Goal: Information Seeking & Learning: Understand process/instructions

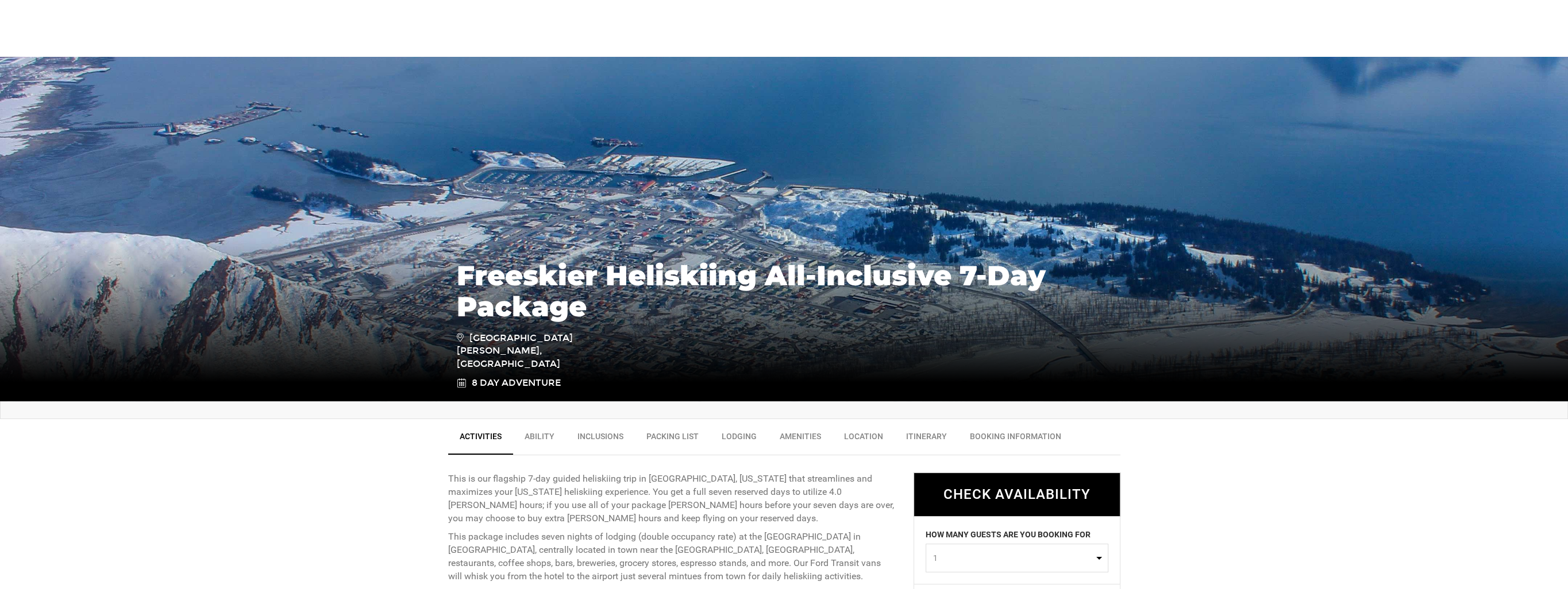
click at [910, 434] on link "Itinerary" at bounding box center [927, 439] width 64 height 28
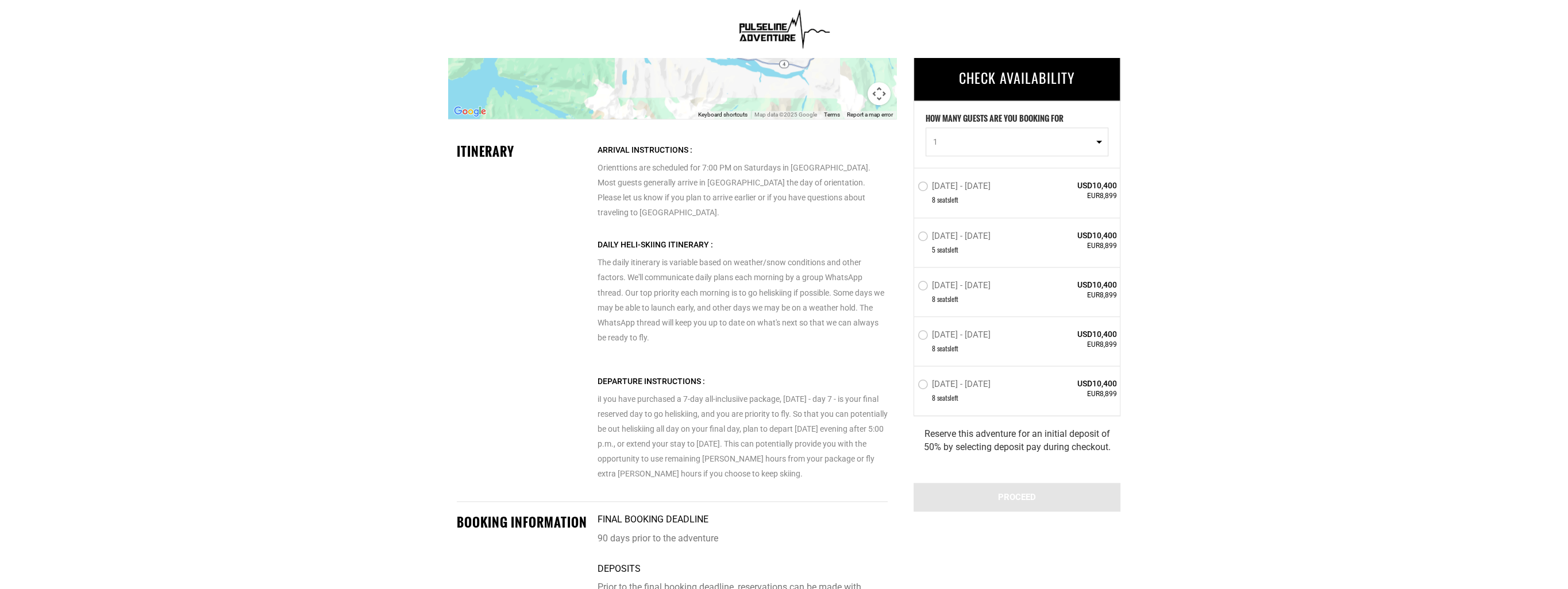
scroll to position [2358, 0]
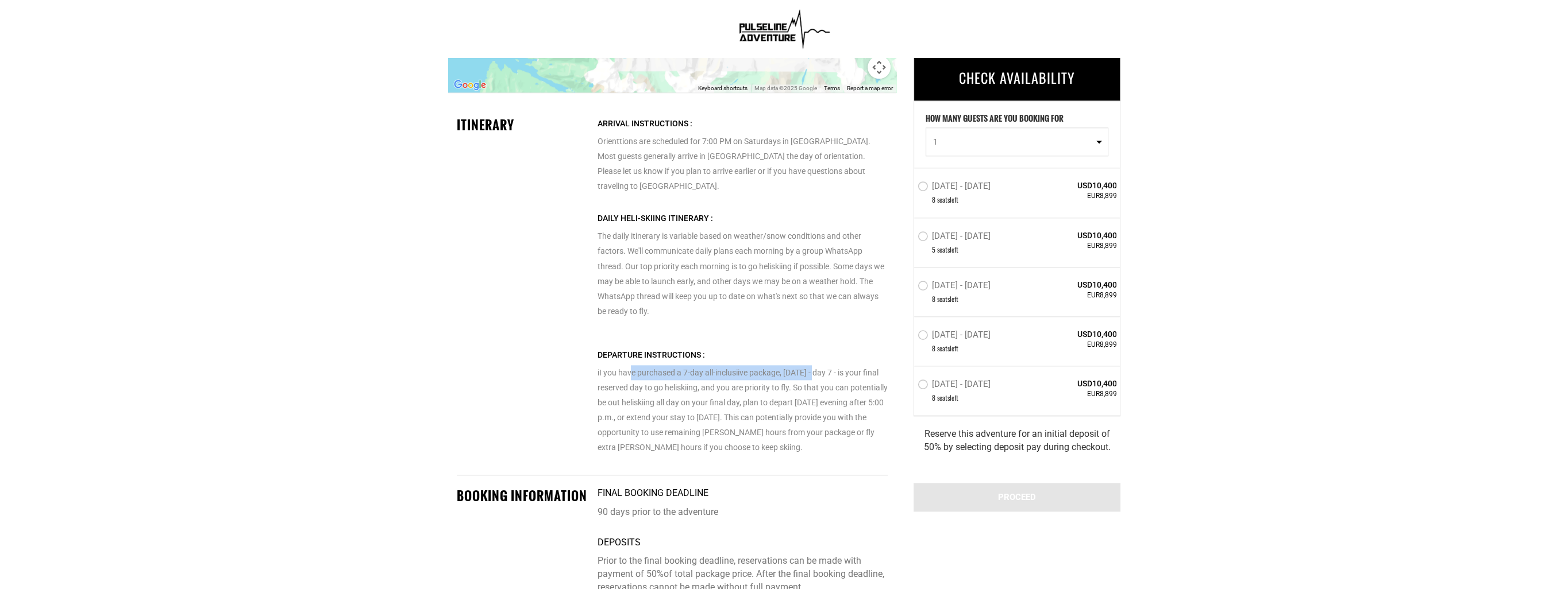
drag, startPoint x: 629, startPoint y: 355, endPoint x: 816, endPoint y: 353, distance: 187.0
click at [816, 353] on p "iI you have purchased a 7-day all-inclusiive package, [DATE] - day 7 - is your …" at bounding box center [742, 401] width 290 height 108
drag, startPoint x: 816, startPoint y: 355, endPoint x: 791, endPoint y: 360, distance: 25.5
click at [791, 360] on p "iI you have purchased a 7-day all-inclusiive package, [DATE] - day 7 - is your …" at bounding box center [742, 401] width 290 height 108
click at [790, 360] on p "iI you have purchased a 7-day all-inclusiive package, [DATE] - day 7 - is your …" at bounding box center [742, 401] width 290 height 108
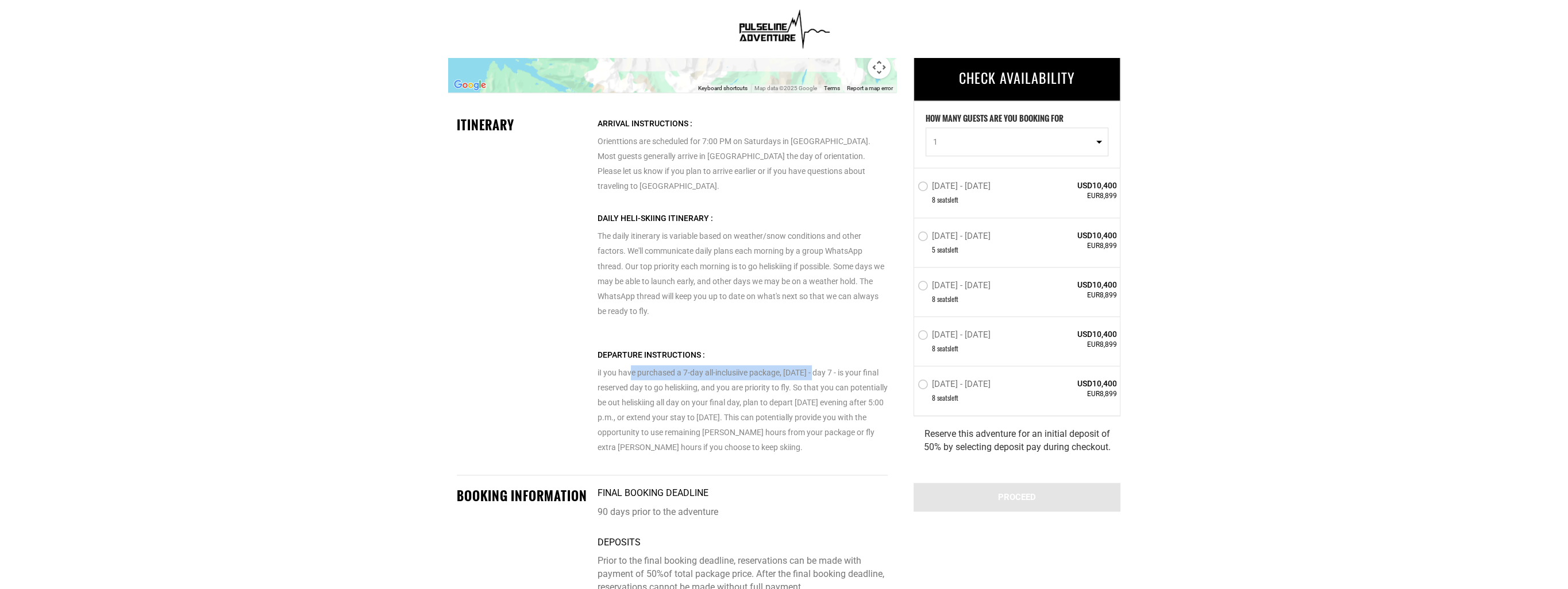
click at [785, 360] on p "iI you have purchased a 7-day all-inclusiive package, [DATE] - day 7 - is your …" at bounding box center [742, 401] width 290 height 108
drag, startPoint x: 601, startPoint y: 370, endPoint x: 814, endPoint y: 370, distance: 213.0
click at [814, 370] on p "iI you have purchased a 7-day all-inclusiive package, [DATE] - day 7 - is your …" at bounding box center [742, 401] width 290 height 108
drag, startPoint x: 814, startPoint y: 370, endPoint x: 793, endPoint y: 373, distance: 21.2
click at [794, 373] on p "iI you have purchased a 7-day all-inclusiive package, [DATE] - day 7 - is your …" at bounding box center [742, 401] width 290 height 108
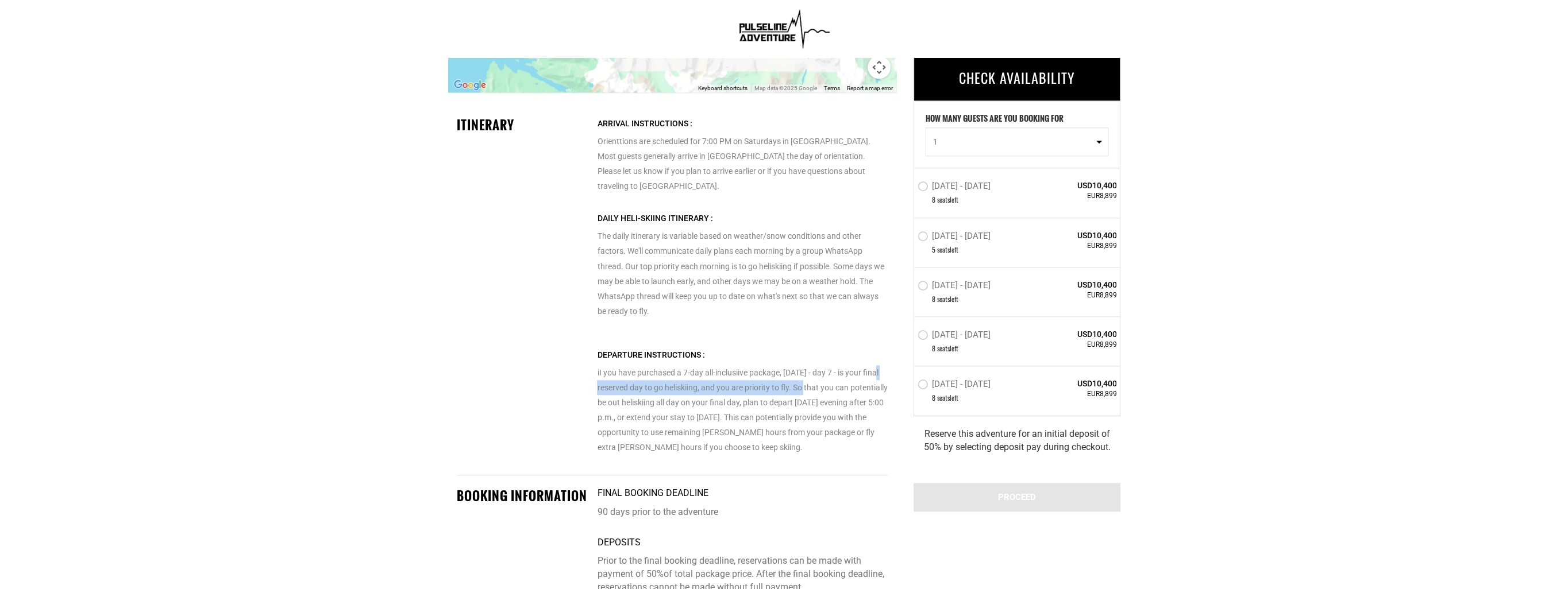
click at [693, 370] on p "iI you have purchased a 7-day all-inclusiive package, [DATE] - day 7 - is your …" at bounding box center [742, 401] width 290 height 108
click at [733, 386] on p "iI you have purchased a 7-day all-inclusiive package, [DATE] - day 7 - is your …" at bounding box center [742, 401] width 290 height 108
drag, startPoint x: 613, startPoint y: 387, endPoint x: 763, endPoint y: 385, distance: 150.0
click at [763, 385] on p "iI you have purchased a 7-day all-inclusiive package, [DATE] - day 7 - is your …" at bounding box center [742, 401] width 290 height 108
drag, startPoint x: 763, startPoint y: 385, endPoint x: 758, endPoint y: 387, distance: 5.4
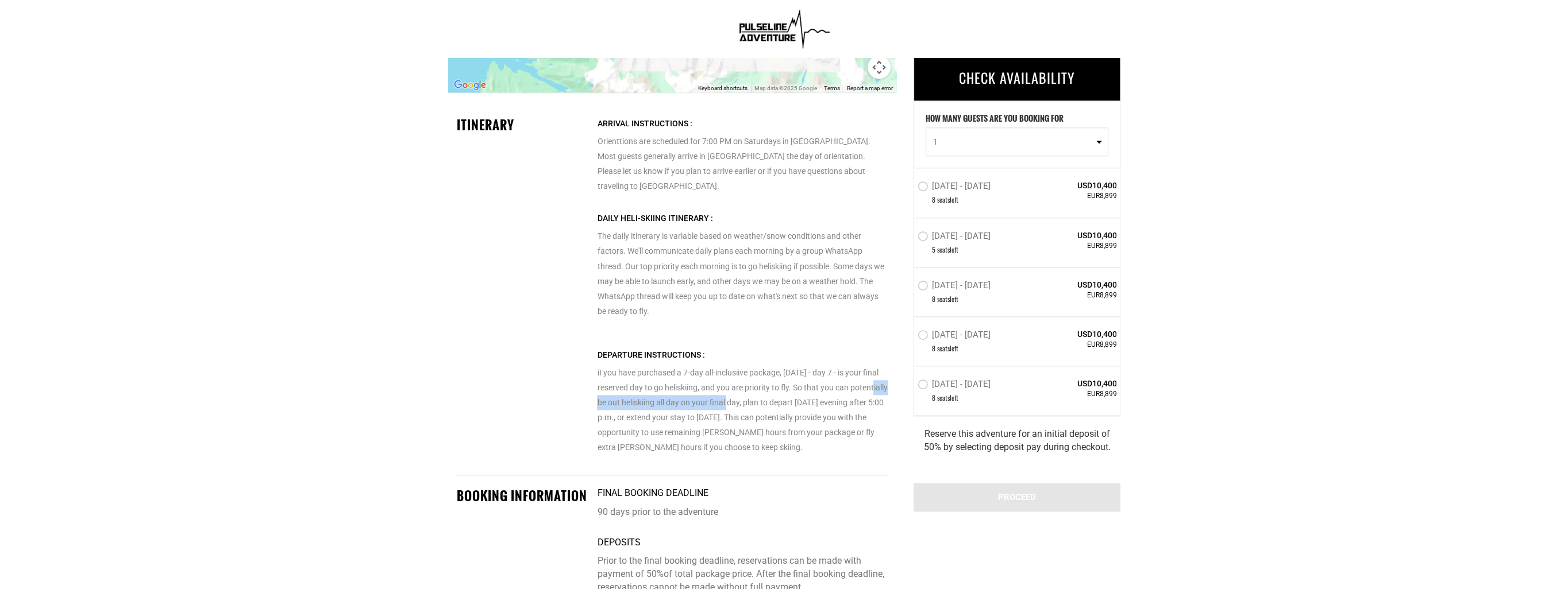
click at [758, 387] on p "iI you have purchased a 7-day all-inclusiive package, [DATE] - day 7 - is your …" at bounding box center [742, 401] width 290 height 108
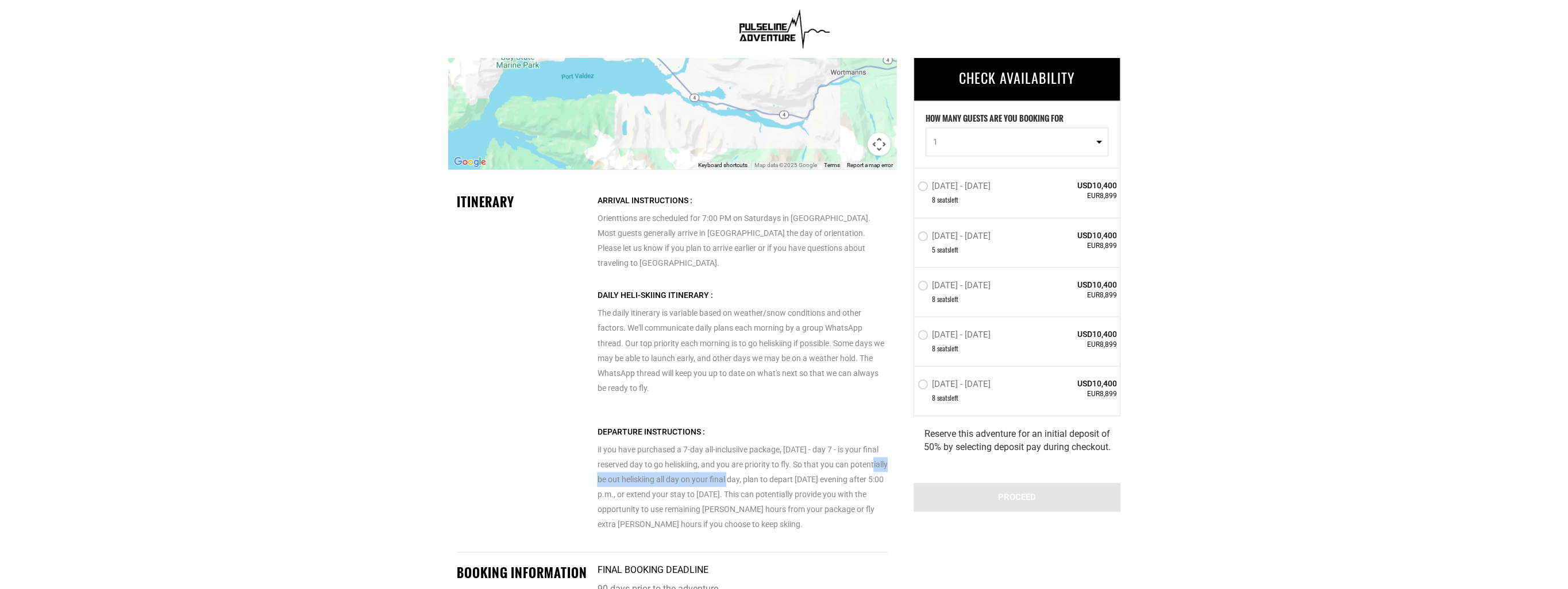
scroll to position [2301, 0]
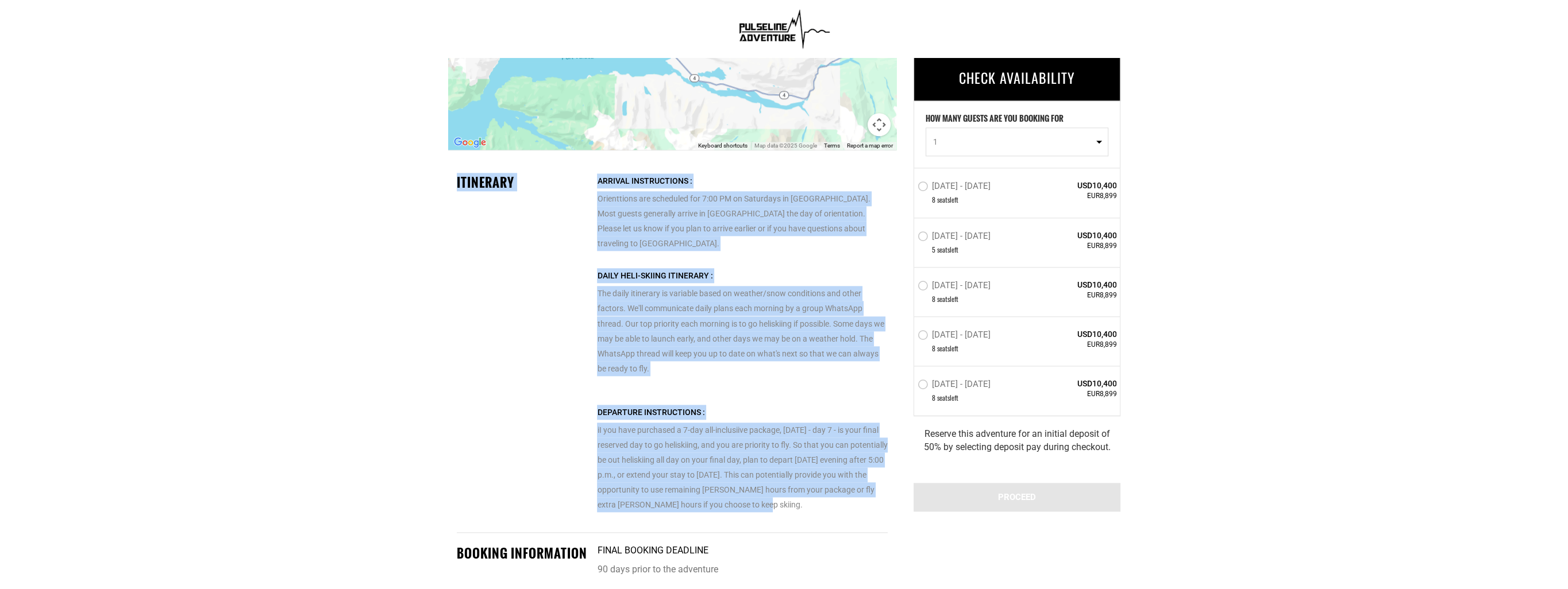
drag, startPoint x: 452, startPoint y: 179, endPoint x: 824, endPoint y: 484, distance: 481.0
copy div "Loremipsu Dolorsi Ametconsecte : Adipiscinge sed doeiusmod tem 1:98 IN ut Labor…"
